Goal: Check status: Verify the current state of an ongoing process or item

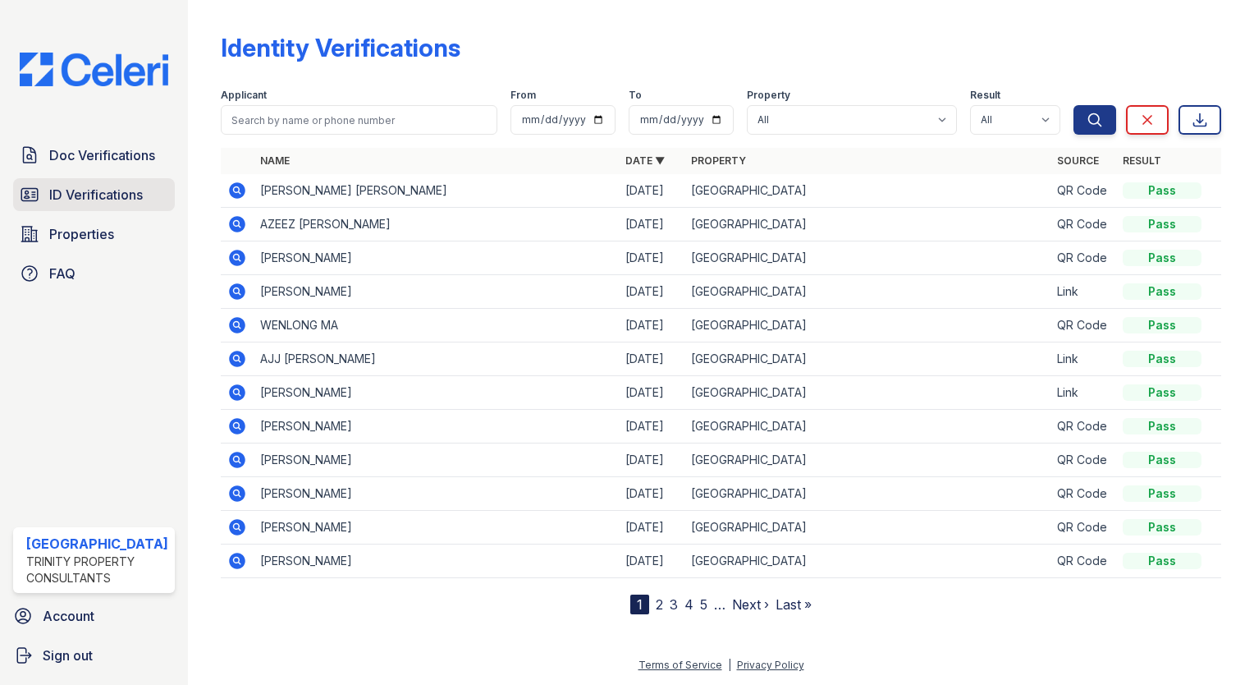
click at [122, 185] on span "ID Verifications" at bounding box center [96, 195] width 94 height 20
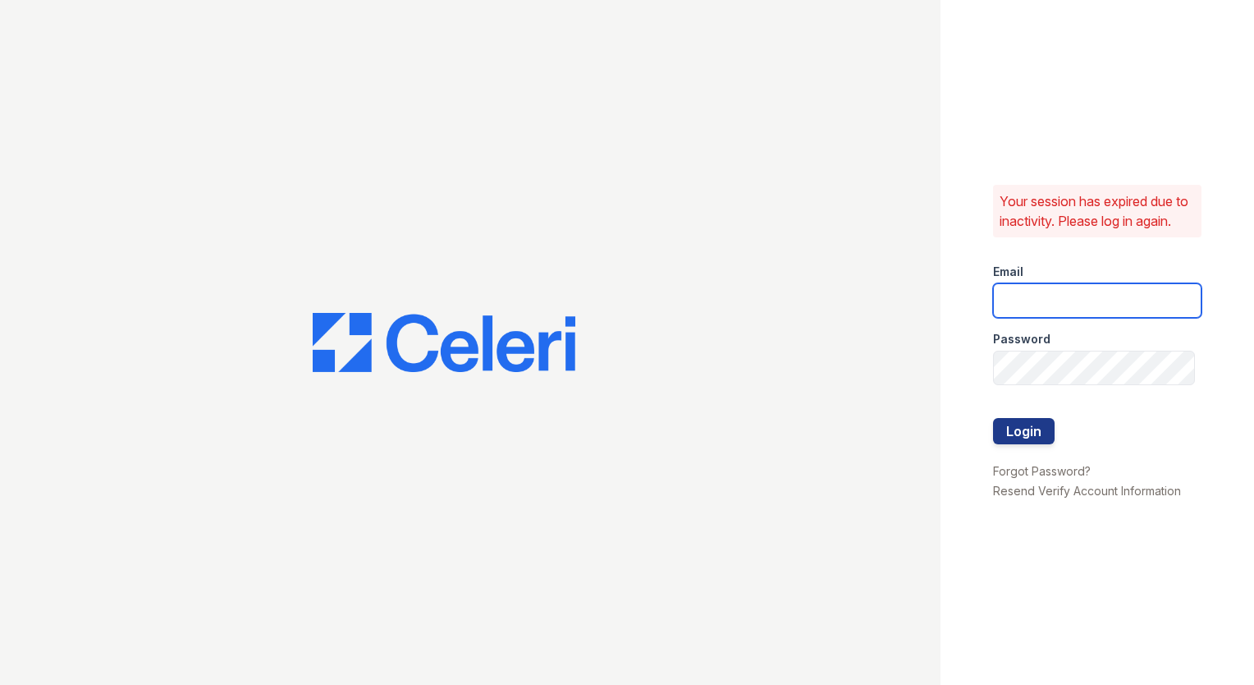
type input "[EMAIL_ADDRESS][DOMAIN_NAME]"
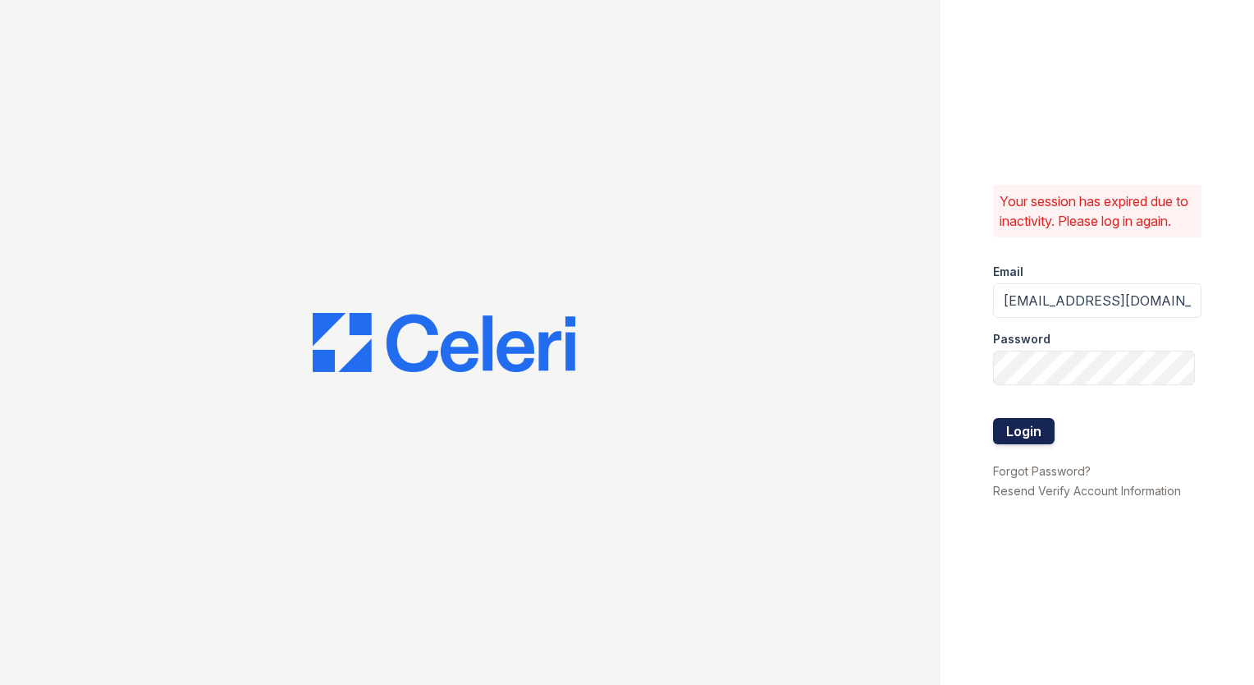
click at [1036, 433] on button "Login" at bounding box center [1024, 431] width 62 height 26
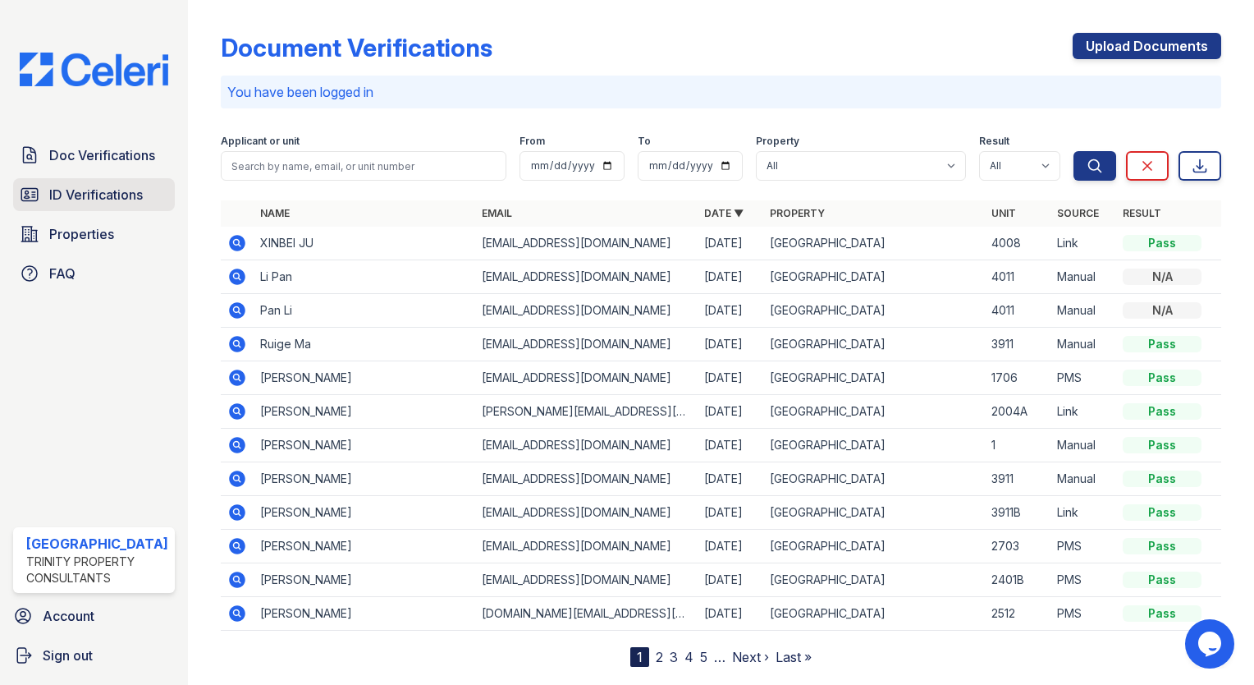
click at [97, 195] on span "ID Verifications" at bounding box center [96, 195] width 94 height 20
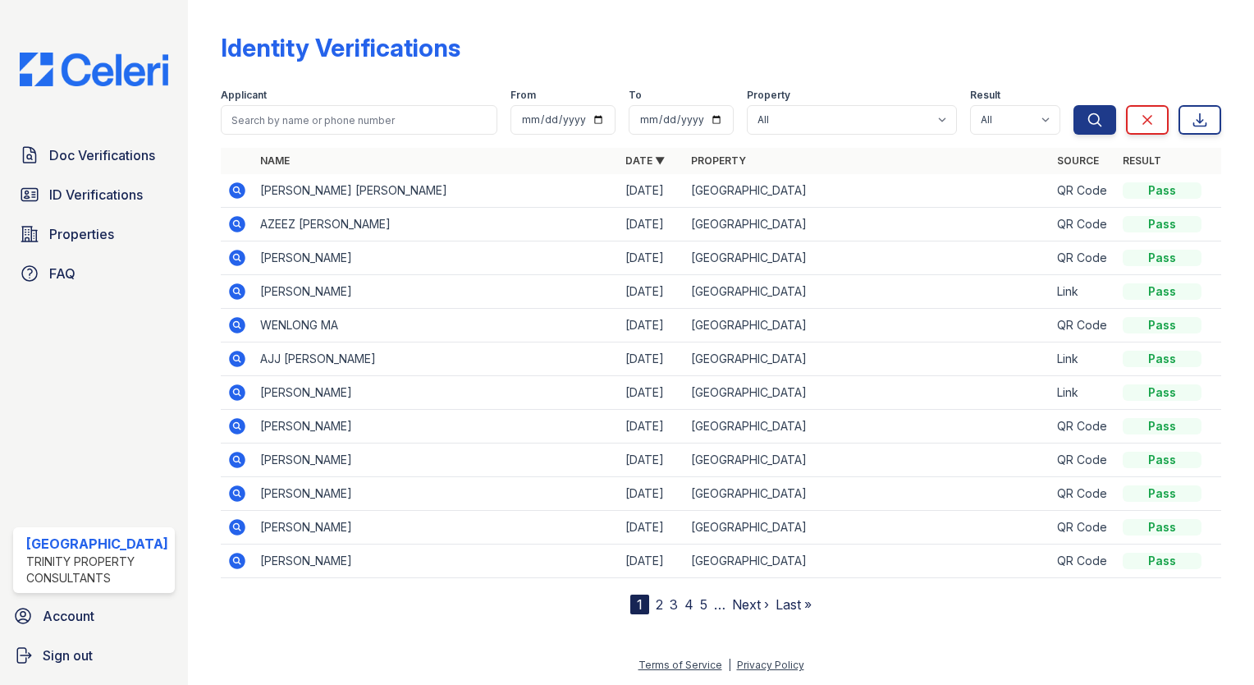
click at [299, 172] on th "Name" at bounding box center [437, 161] width 366 height 26
click at [309, 126] on input "search" at bounding box center [359, 120] width 277 height 30
type input "marziyeh"
click at [1074, 105] on button "Search" at bounding box center [1095, 120] width 43 height 30
